Goal: Navigation & Orientation: Go to known website

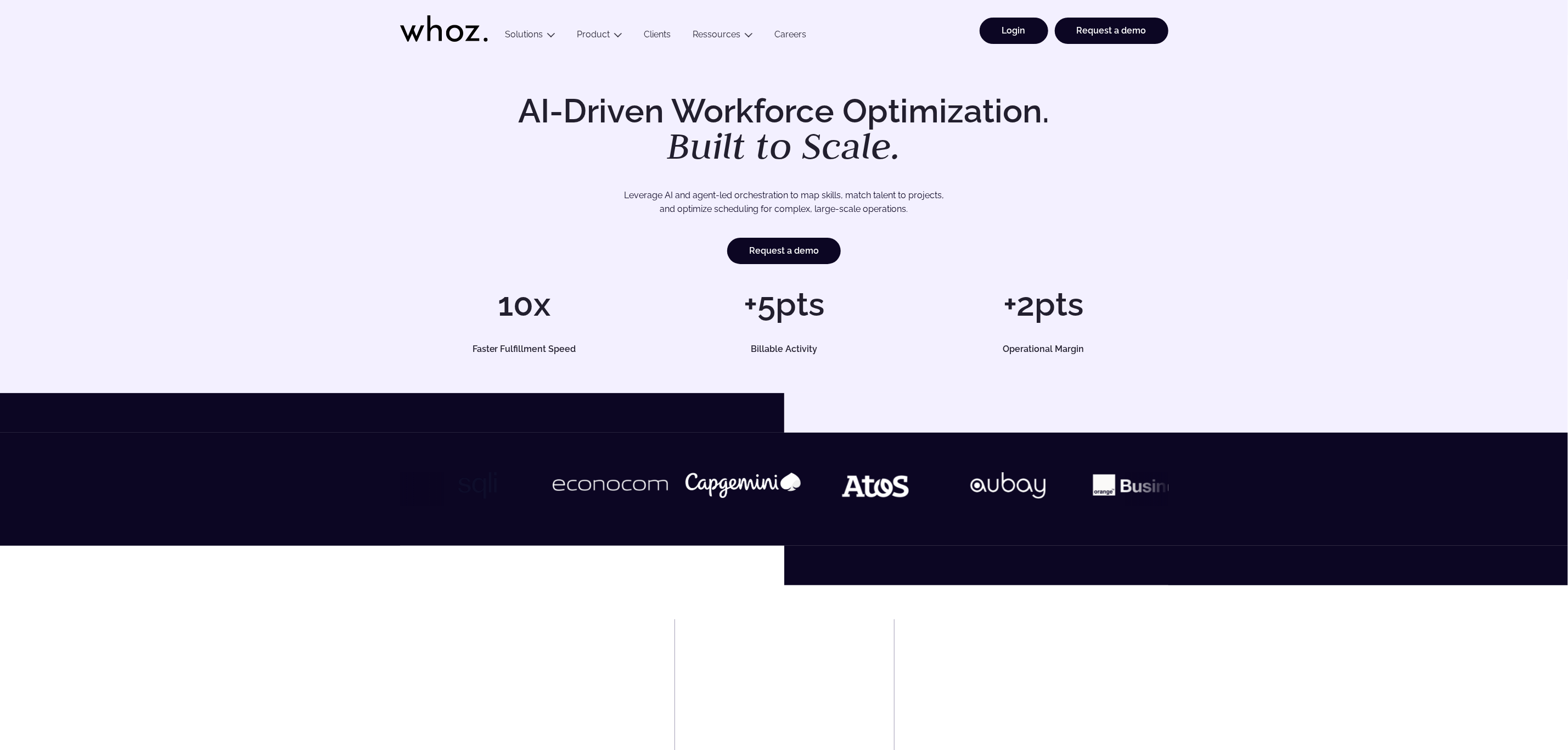
click at [1011, 32] on link "Login" at bounding box center [1014, 31] width 68 height 26
